Goal: Find specific page/section: Find specific page/section

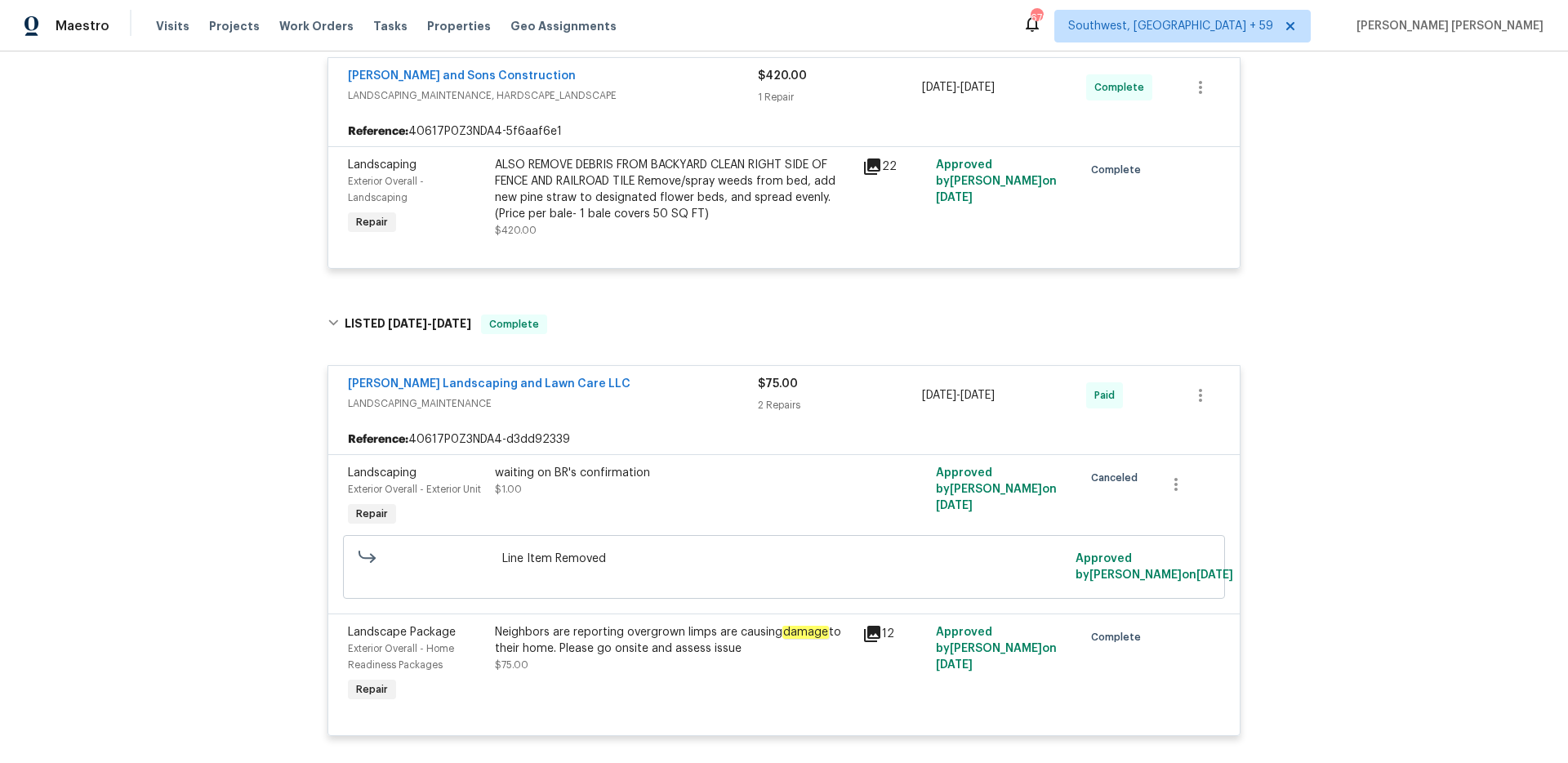
scroll to position [3410, 0]
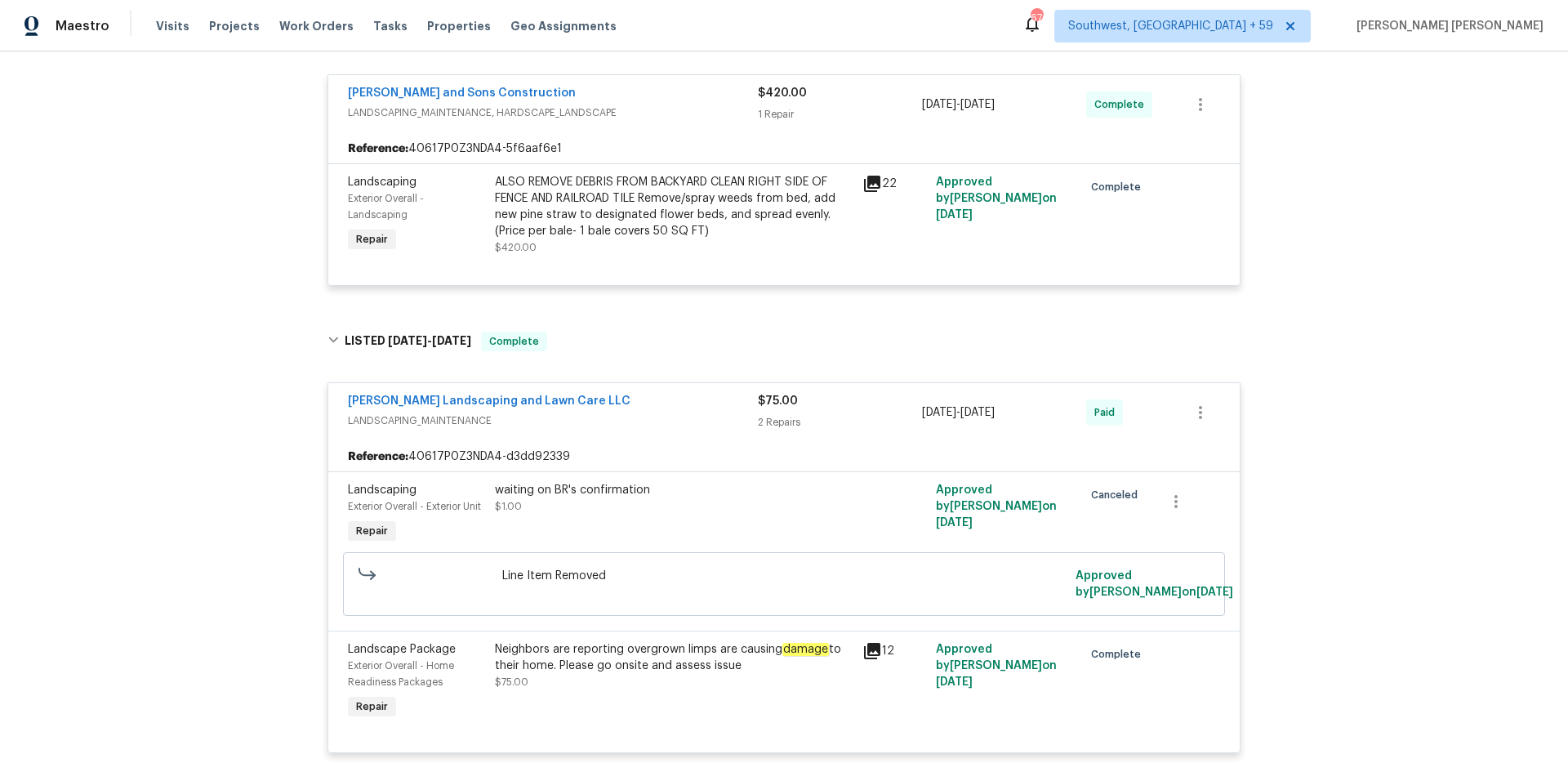
click at [690, 408] on div "[PERSON_NAME] Landscaping and Lawn Care LLC" at bounding box center [553, 403] width 410 height 20
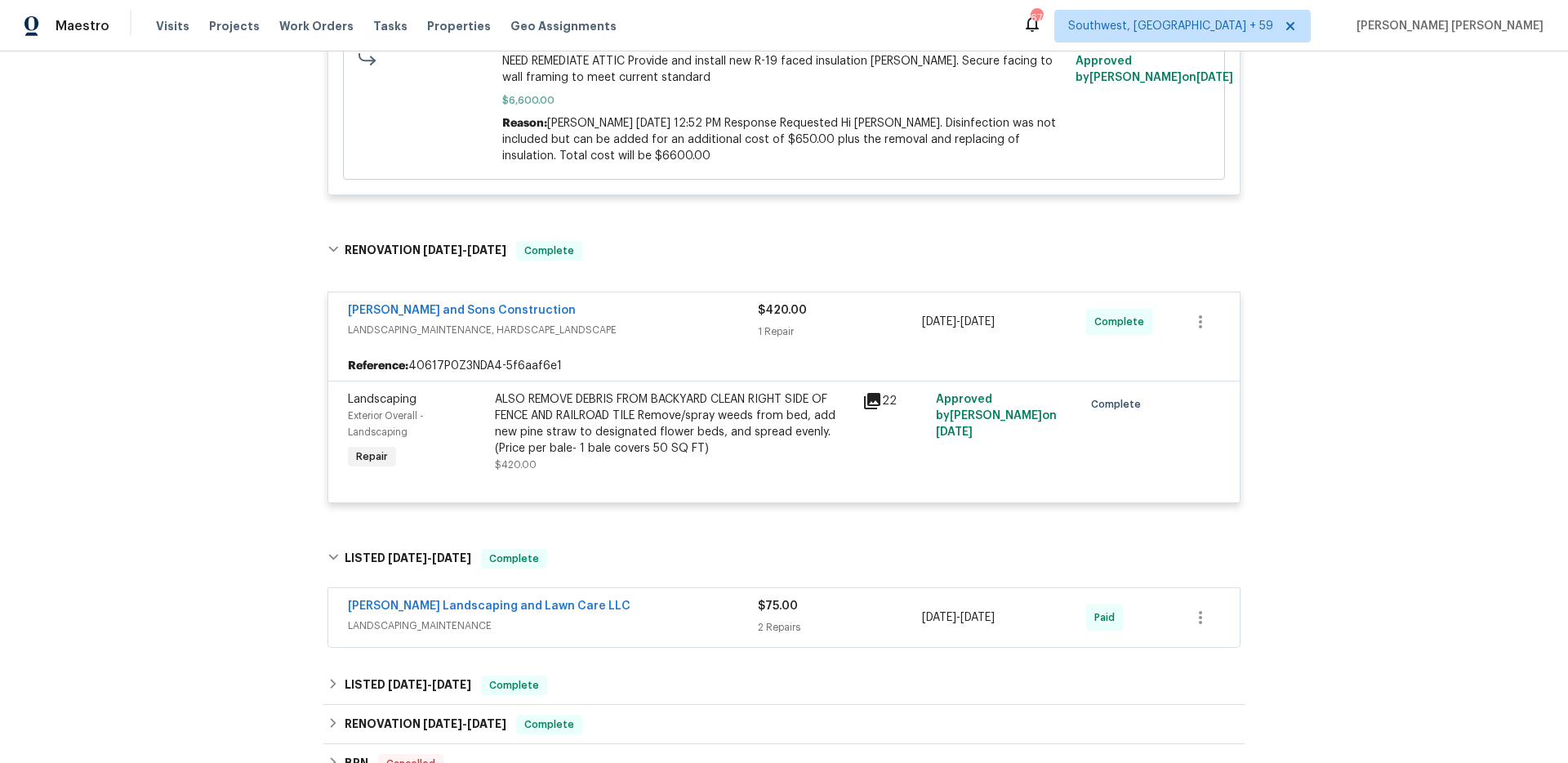
click at [688, 335] on span "LANDSCAPING_MAINTENANCE, HARDSCAPE_LANDSCAPE" at bounding box center [553, 330] width 410 height 17
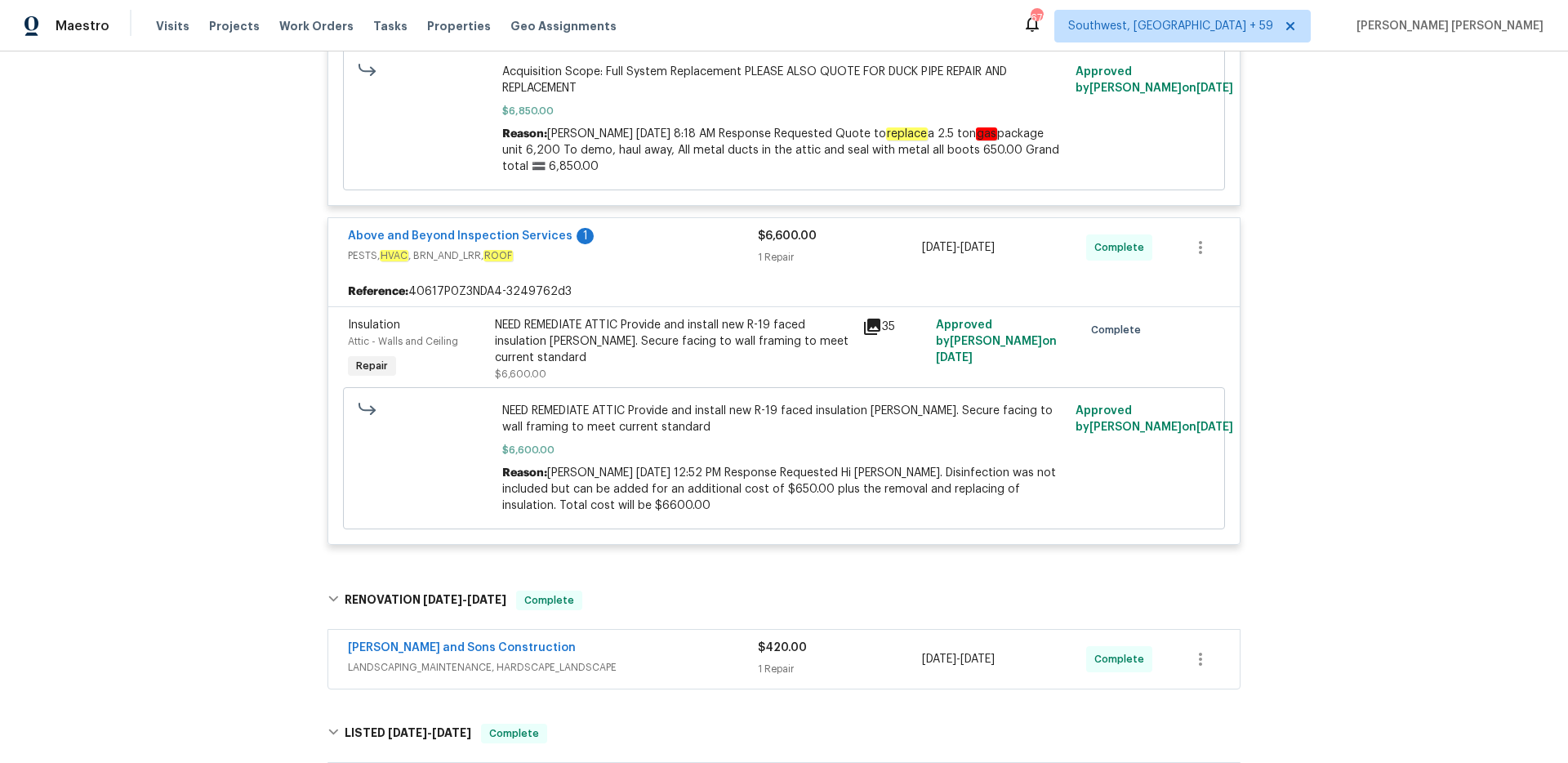
scroll to position [2836, 0]
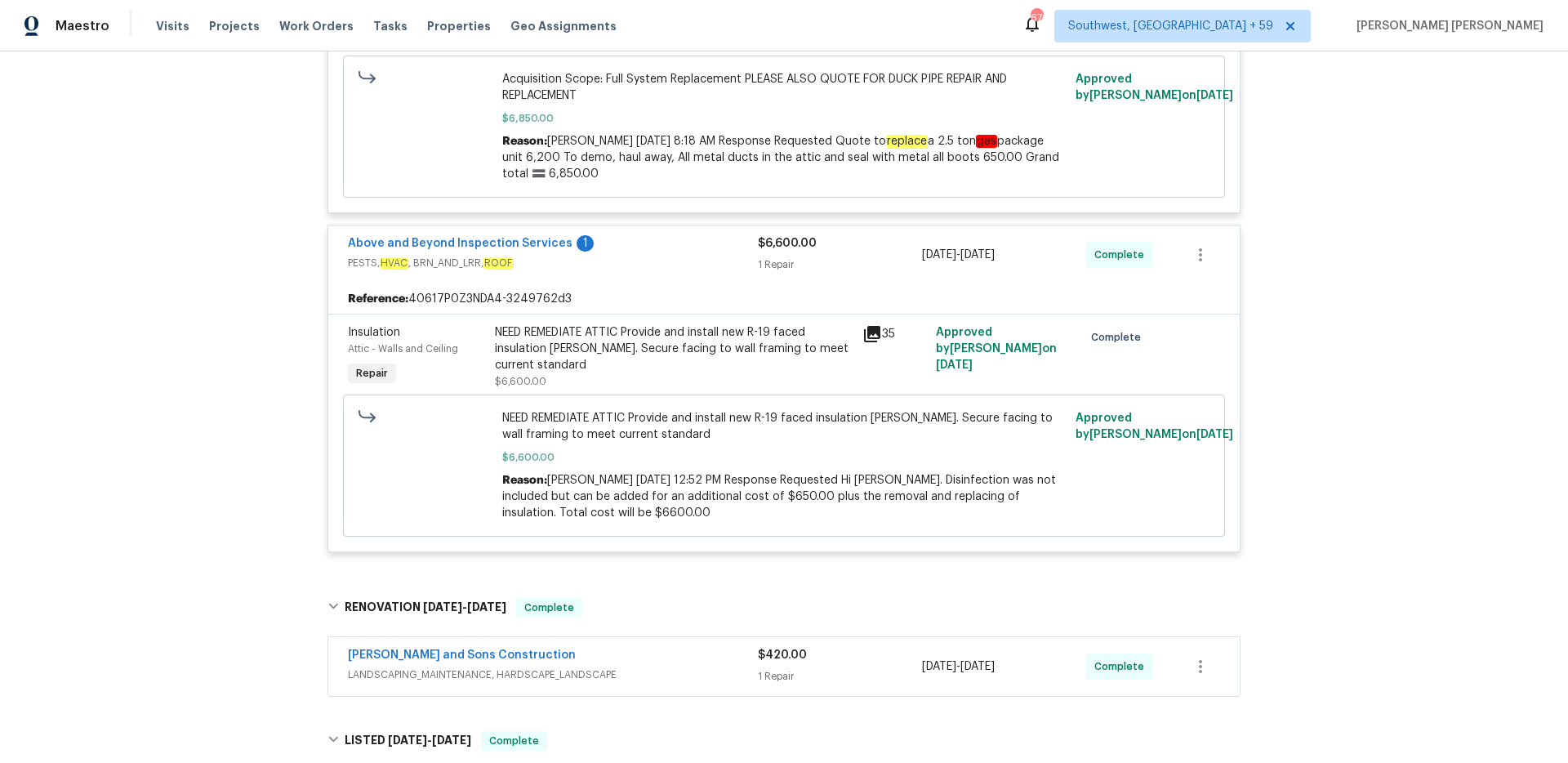
click at [716, 251] on div "Above and Beyond Inspection Services 1" at bounding box center [553, 245] width 410 height 20
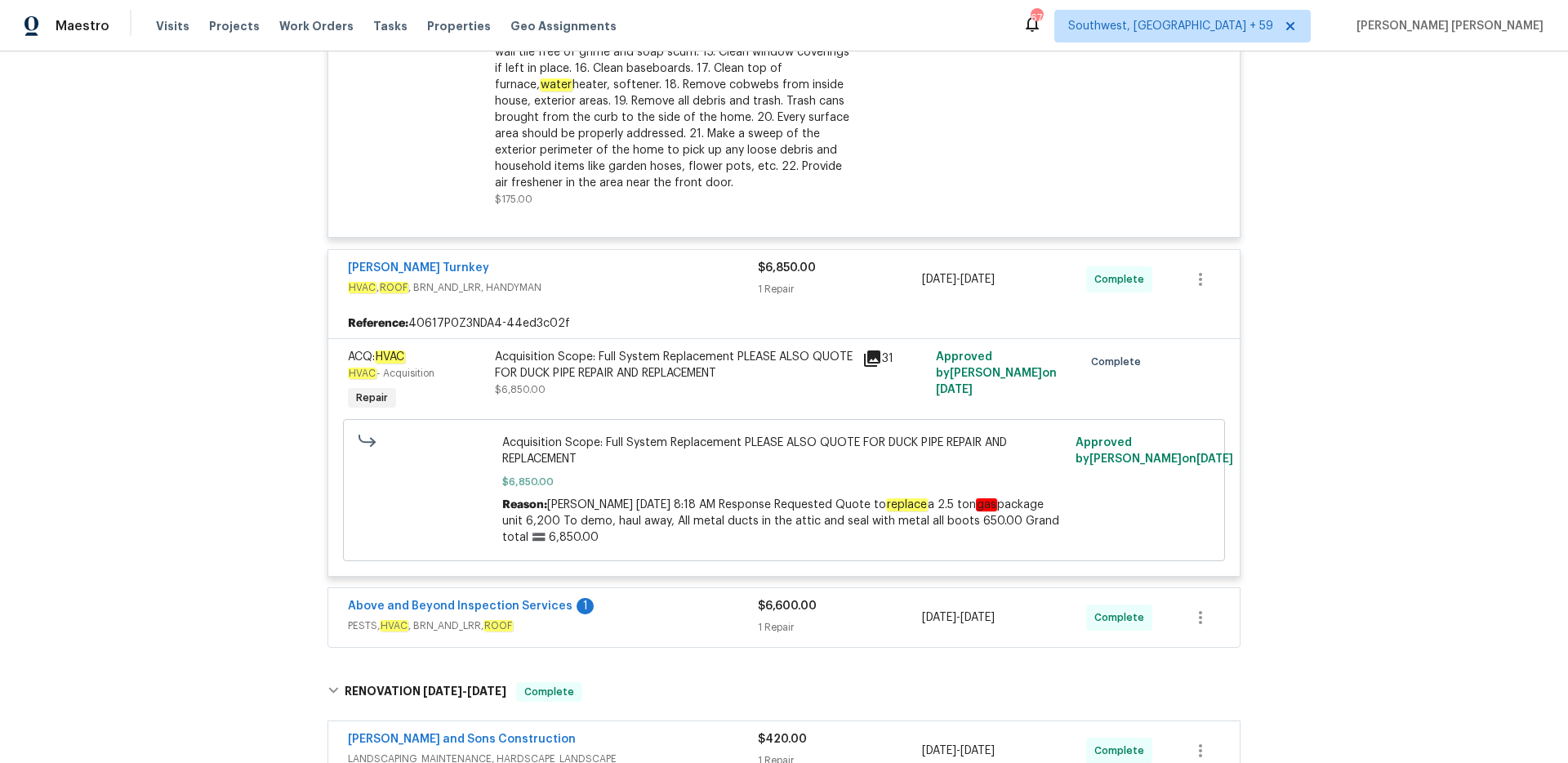
scroll to position [2457, 0]
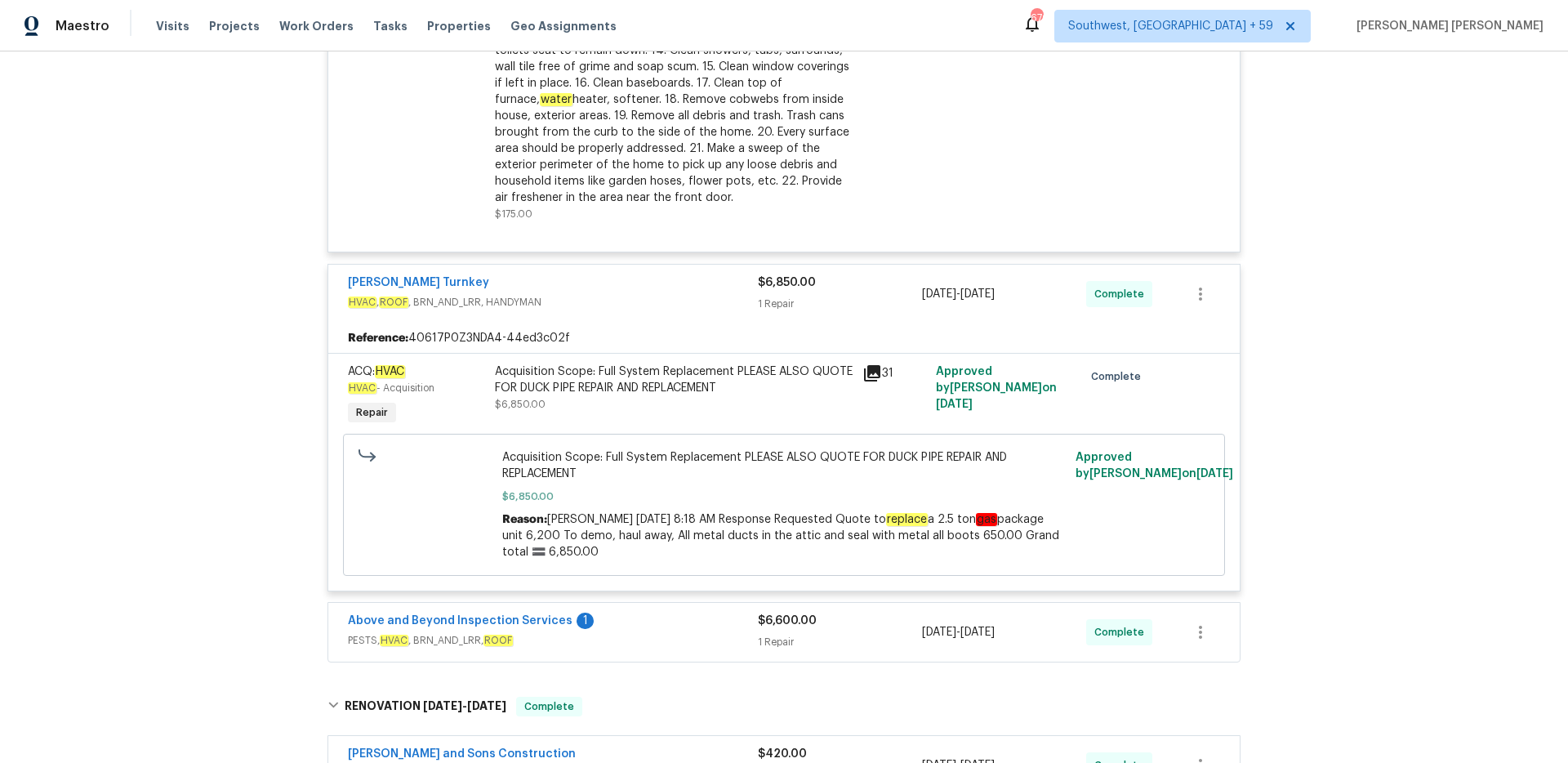
click at [730, 283] on div "[PERSON_NAME] Turnkey" at bounding box center [553, 284] width 410 height 20
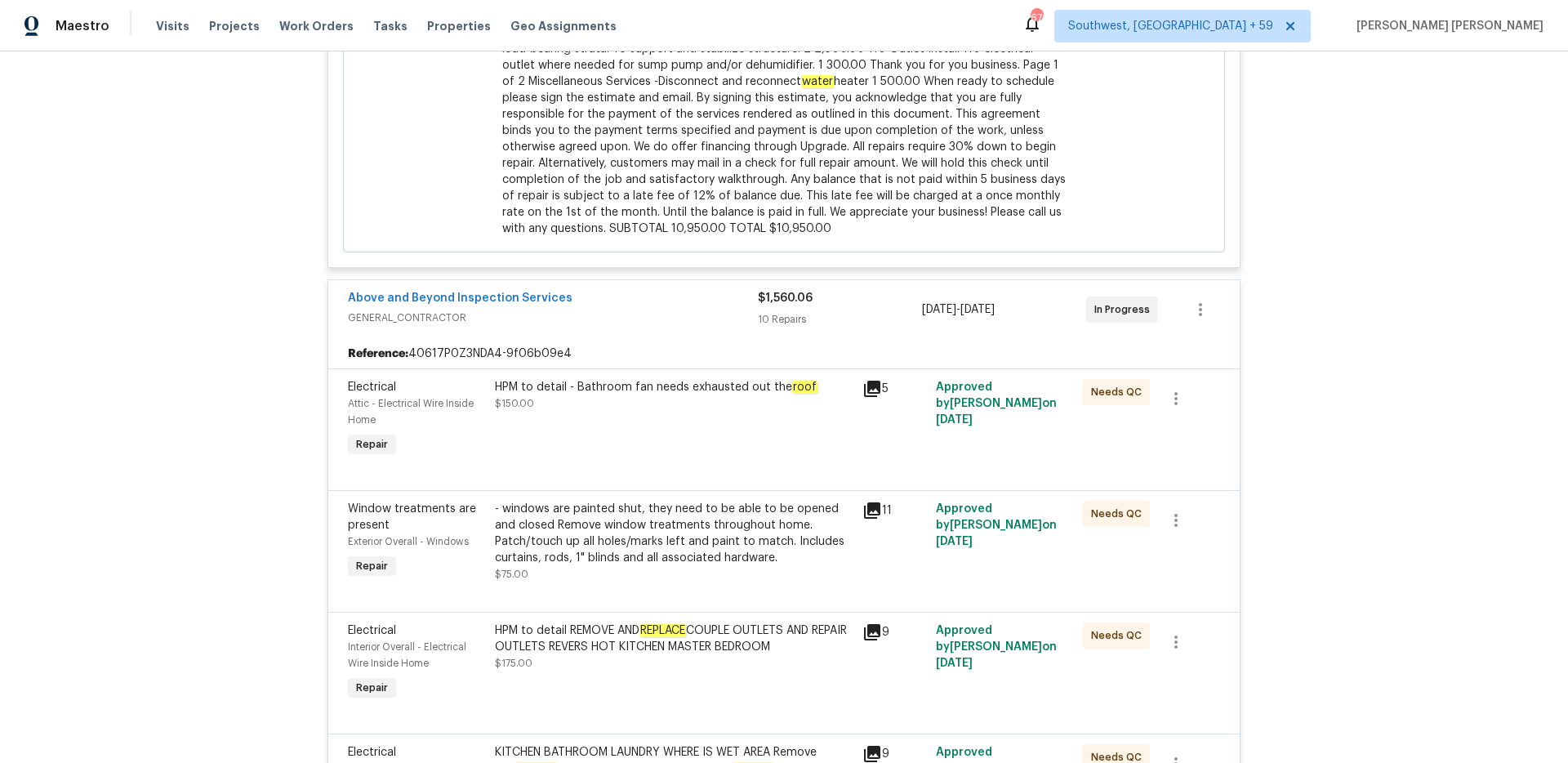
scroll to position [751, 0]
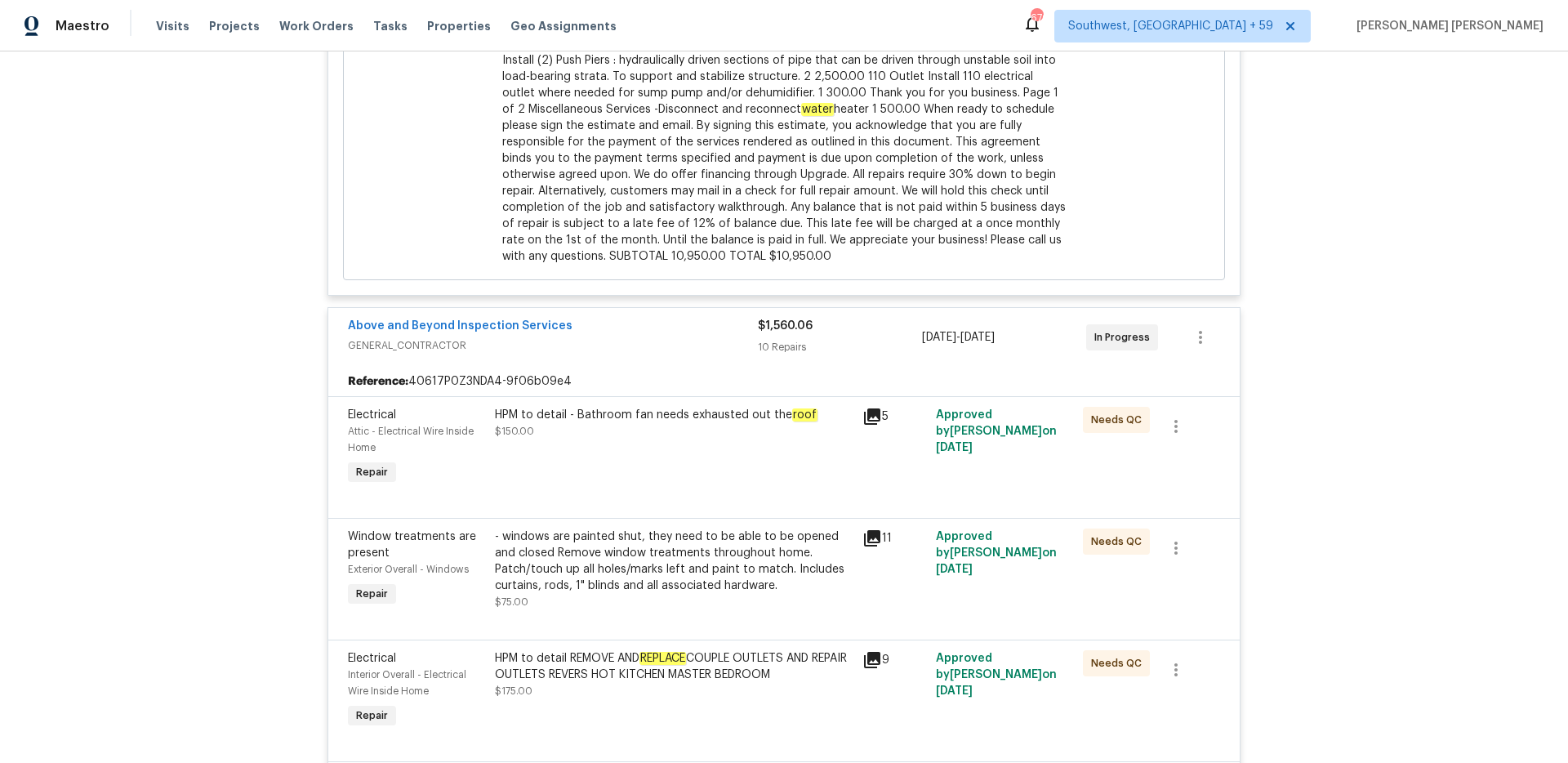
click at [720, 363] on div "Above and Beyond Inspection Services GENERAL_CONTRACTOR $1,560.06 10 Repairs [D…" at bounding box center [784, 337] width 911 height 59
click at [733, 353] on span "GENERAL_CONTRACTOR" at bounding box center [553, 346] width 410 height 17
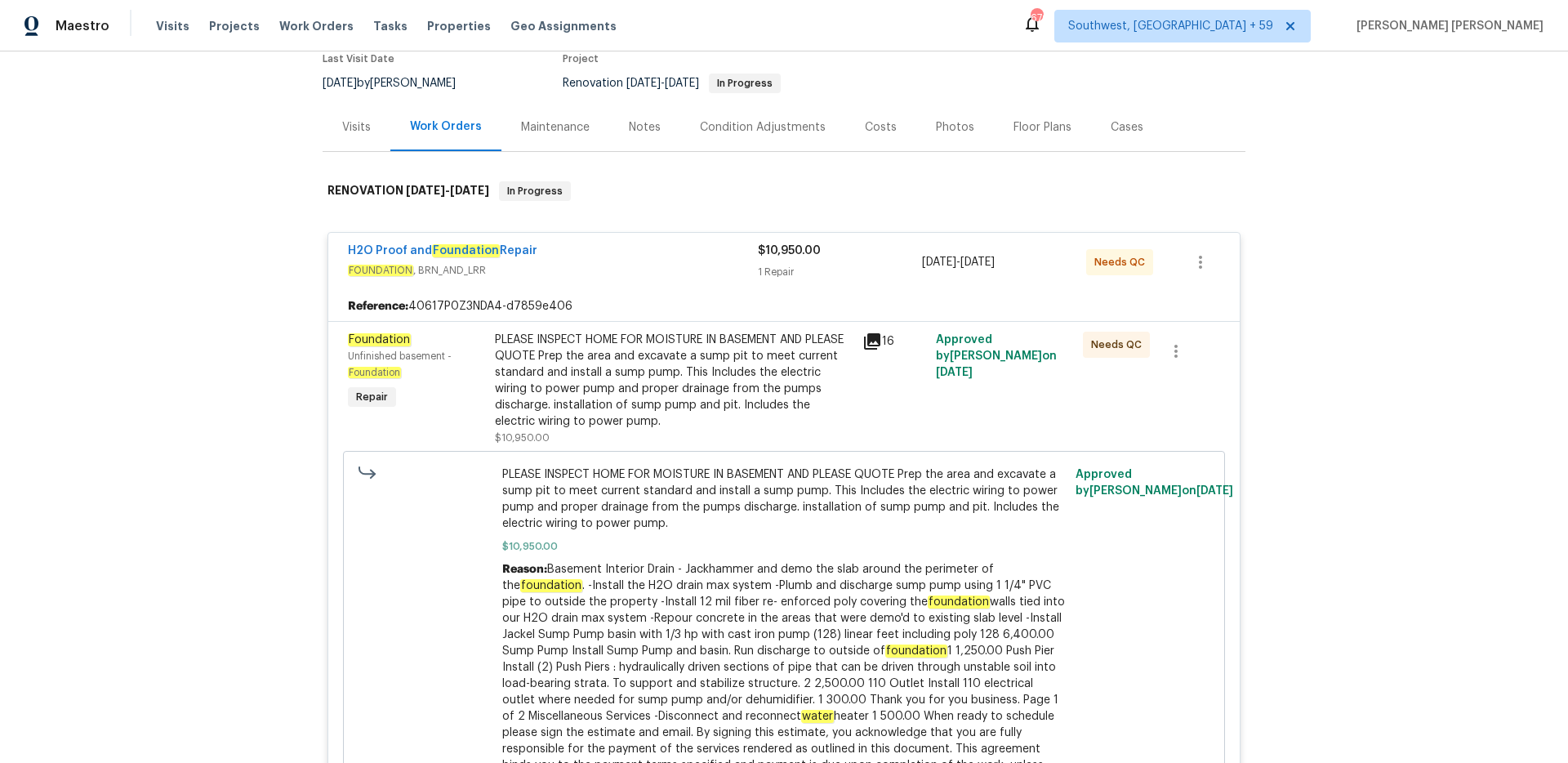
scroll to position [136, 0]
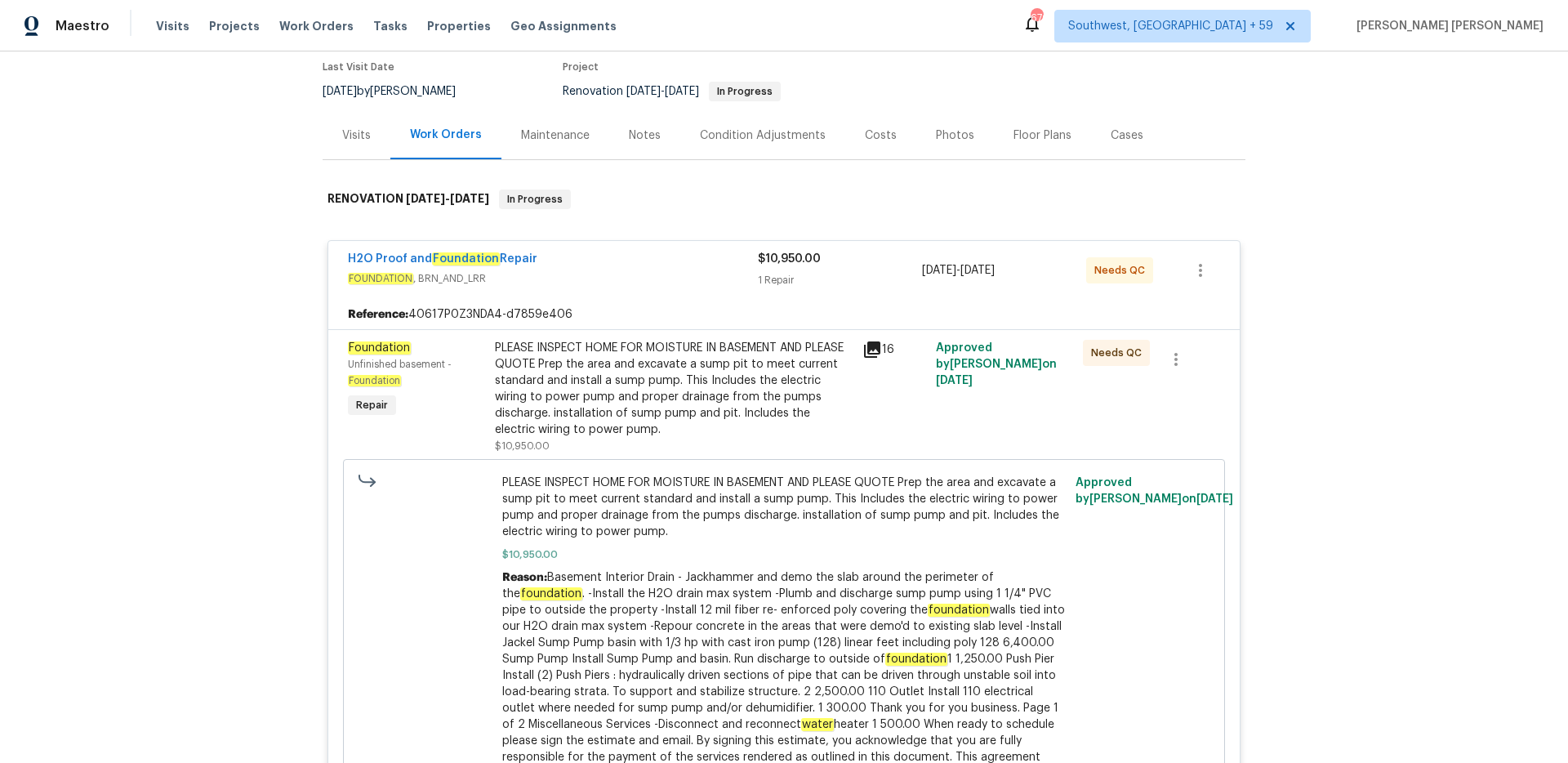
click at [734, 288] on div "H2O Proof and Foundation Repair FOUNDATION , BRN_AND_LRR" at bounding box center [553, 270] width 410 height 39
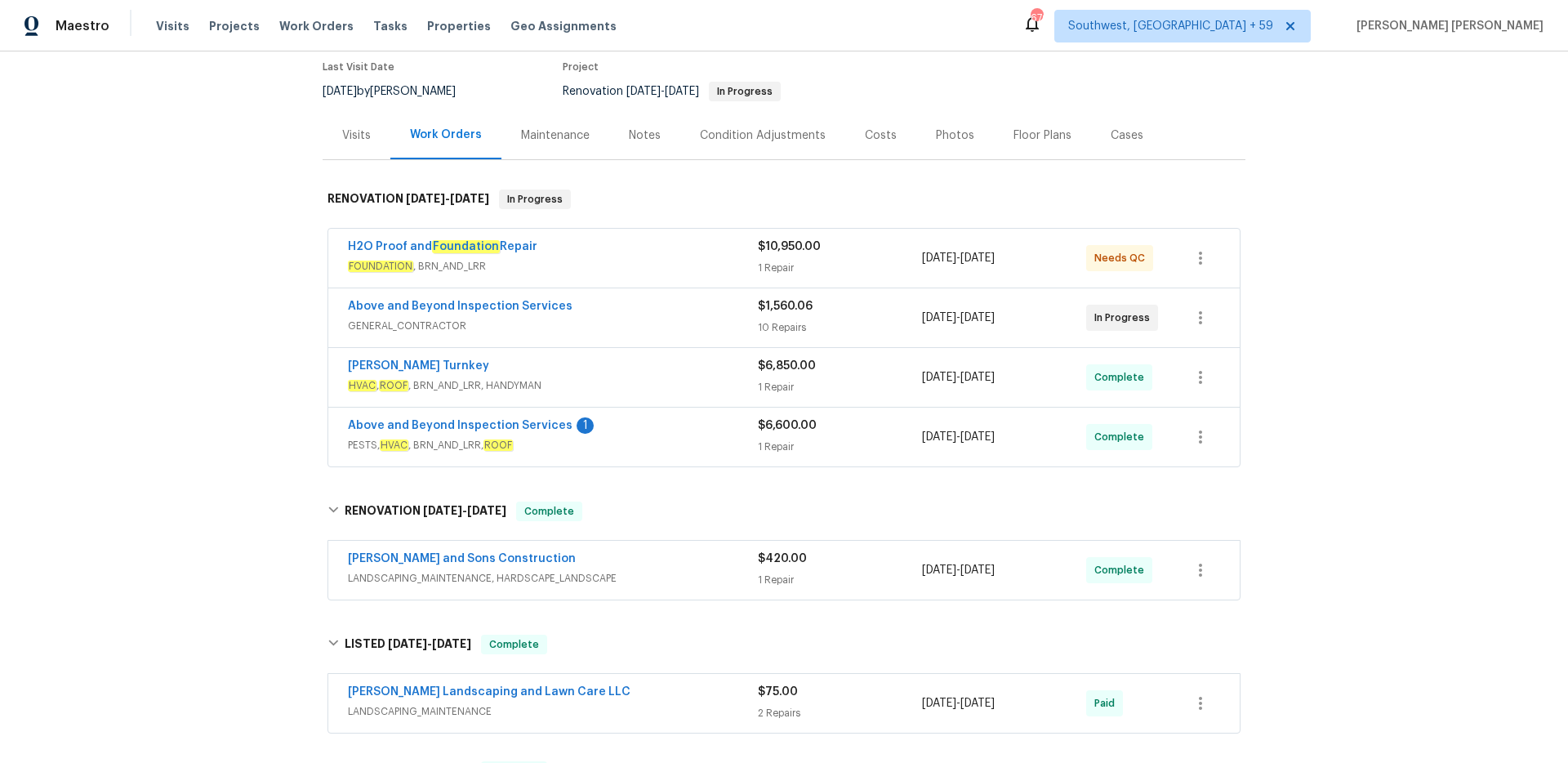
click at [135, 151] on div "Back to all projects [STREET_ADDRESS] 3 Beds | 2 Baths | Total: 1075 ft² | Abov…" at bounding box center [784, 407] width 1568 height 712
